Goal: Task Accomplishment & Management: Manage account settings

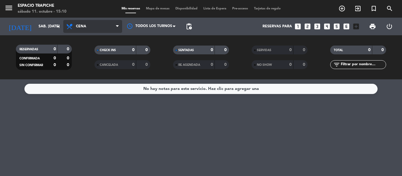
click at [104, 28] on span "Cena" at bounding box center [92, 26] width 59 height 13
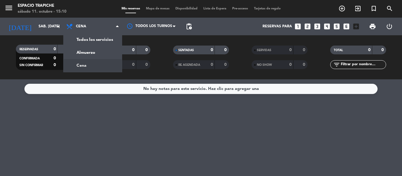
click at [108, 114] on div "No hay notas para este servicio. Haz clic para agregar una" at bounding box center [201, 127] width 402 height 97
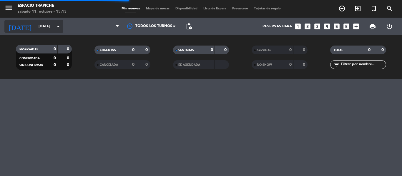
click at [38, 24] on input "[DATE]" at bounding box center [61, 26] width 50 height 10
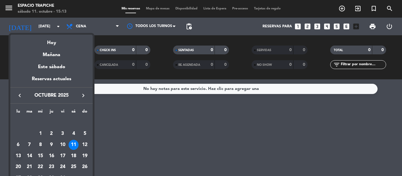
click at [18, 156] on div "13" at bounding box center [18, 156] width 10 height 10
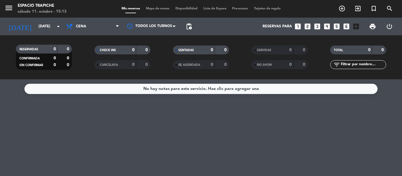
type input "lun. 13 oct."
click at [11, 5] on icon "menu" at bounding box center [8, 8] width 9 height 9
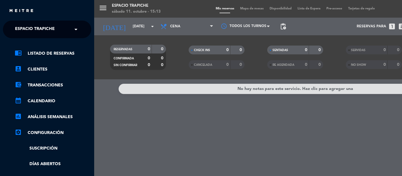
click at [76, 28] on span at bounding box center [77, 29] width 10 height 12
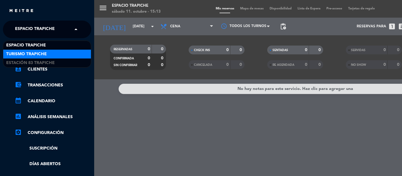
click at [30, 55] on span "Turismo Trapiche" at bounding box center [26, 54] width 41 height 7
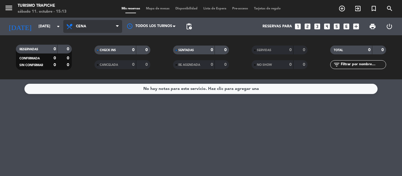
click at [100, 28] on span "Cena" at bounding box center [92, 26] width 59 height 13
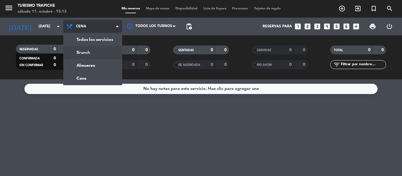
click at [98, 53] on div "menu Turismo Trapiche sábado 11. octubre - 15:13 Mis reservas Mapa de mesas Dis…" at bounding box center [201, 39] width 402 height 79
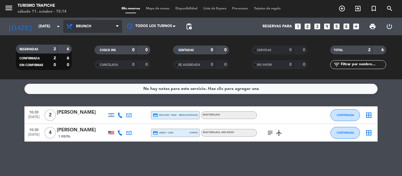
click at [92, 29] on span "Brunch" at bounding box center [92, 26] width 59 height 13
click at [95, 26] on span "Brunch" at bounding box center [92, 26] width 59 height 13
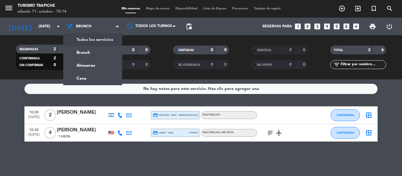
click at [98, 41] on div "menu Turismo Trapiche sábado 11. octubre - 15:14 Mis reservas Mapa de mesas Dis…" at bounding box center [201, 39] width 402 height 79
click at [98, 41] on div "RESERVADAS 2 6 CONFIRMADA 2 6 SIN CONFIRMAR 0 0 CHECK INS 0 0 CANCELADA 0 0 SEN…" at bounding box center [201, 57] width 402 height 44
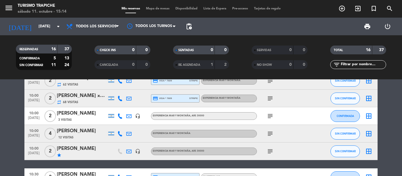
scroll to position [29, 0]
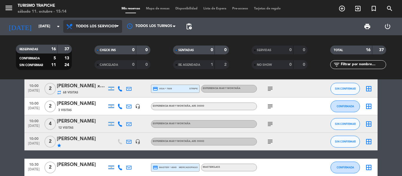
click at [95, 26] on span "Todos los servicios" at bounding box center [96, 26] width 41 height 4
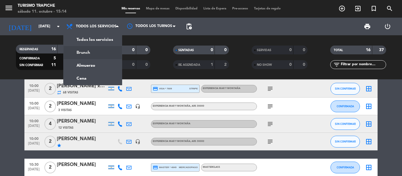
click at [93, 51] on div "menu Turismo Trapiche sábado 11. octubre - 15:14 Mis reservas Mapa de mesas Dis…" at bounding box center [201, 39] width 402 height 79
click at [93, 51] on filter-checkbox "CHECK INS 0 0" at bounding box center [122, 50] width 79 height 9
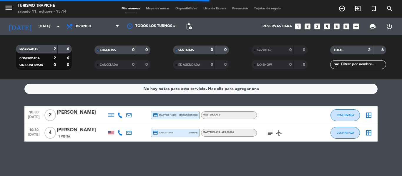
scroll to position [0, 0]
